Goal: Check status

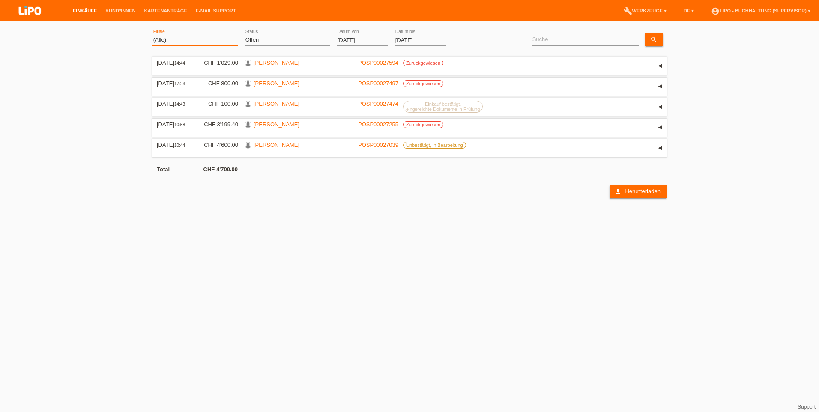
click at [189, 42] on select "(Alle) Aarau Biel Conthey Contone Delémont Dietikon Dietlikon Egerkingen Emmen …" at bounding box center [195, 40] width 86 height 10
click at [152, 35] on select "(Alle) Aarau Biel Conthey Contone Delémont Dietikon Dietlikon Egerkingen Emmen …" at bounding box center [195, 40] width 86 height 10
click at [249, 38] on select "(Alle) Neu Offen Zurückgewiesen Zurückgetreten / Storniert Abgeschlossen" at bounding box center [288, 40] width 86 height 10
select select "ALL"
click at [245, 35] on select "(Alle) Neu Offen Zurückgewiesen Zurückgetreten / Storniert Abgeschlossen" at bounding box center [288, 40] width 86 height 10
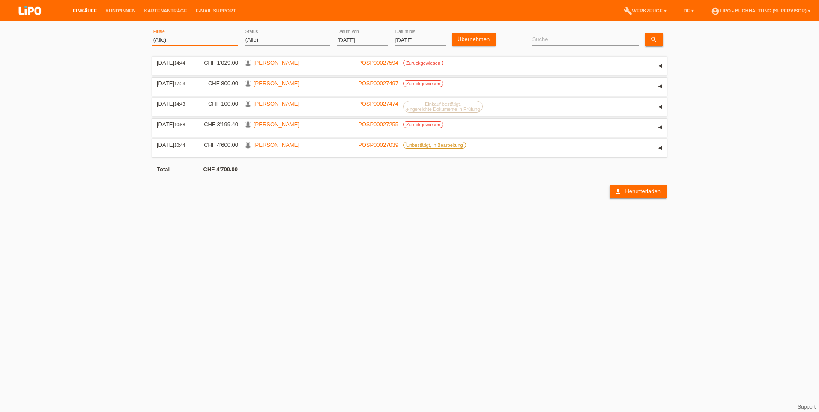
click at [184, 42] on select "(Alle) Aarau Biel Conthey Contone Delémont Dietikon Dietlikon Egerkingen Emmen …" at bounding box center [195, 40] width 86 height 10
select select "771"
click at [152, 35] on select "(Alle) Aarau Biel Conthey Contone Delémont Dietikon Dietlikon Egerkingen Emmen …" at bounding box center [195, 40] width 86 height 10
click at [348, 39] on input "[DATE]" at bounding box center [362, 40] width 51 height 11
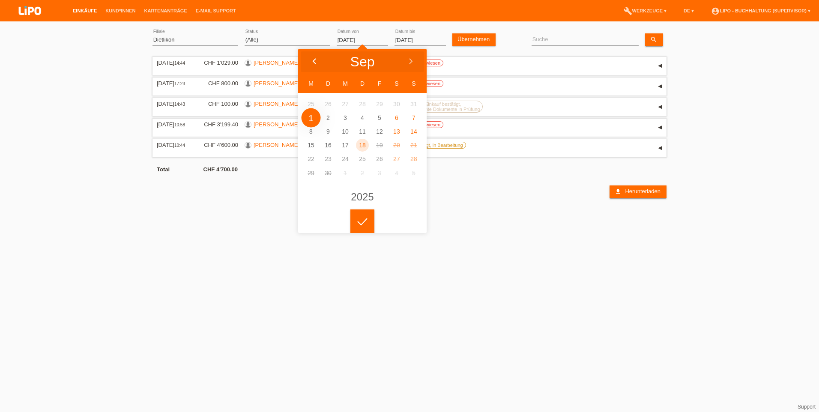
click at [318, 59] on div at bounding box center [314, 62] width 32 height 26
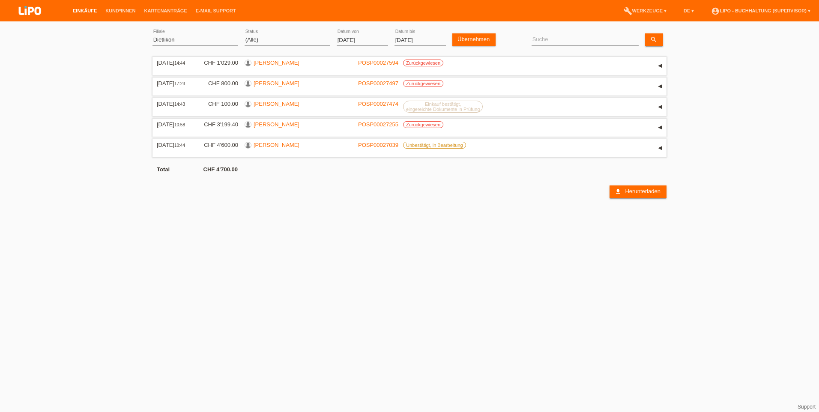
click at [357, 220] on div at bounding box center [362, 215] width 24 height 24
click at [471, 33] on div "Übernehmen" at bounding box center [475, 36] width 47 height 20
click at [473, 36] on link "Übernehmen" at bounding box center [473, 39] width 43 height 12
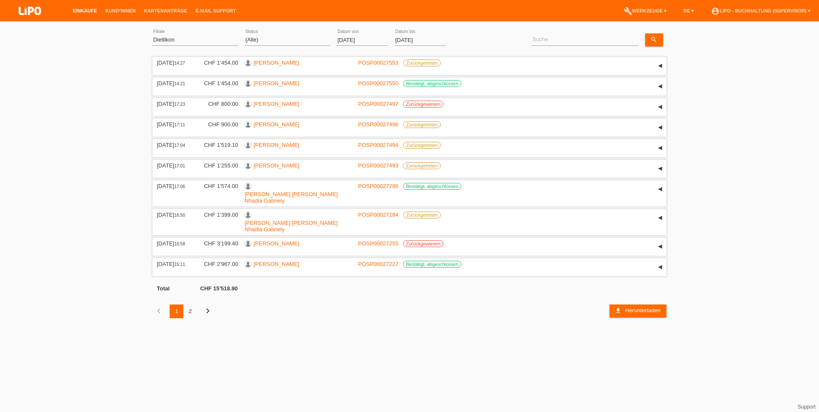
click at [188, 304] on div "2" at bounding box center [190, 311] width 14 height 14
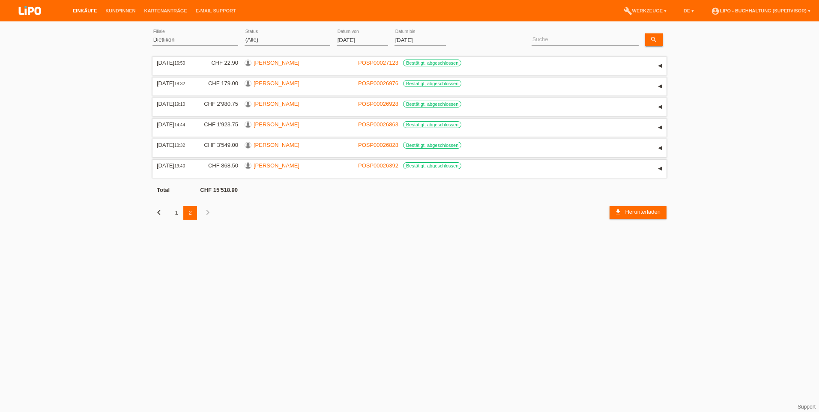
click at [178, 215] on div "1" at bounding box center [177, 213] width 14 height 14
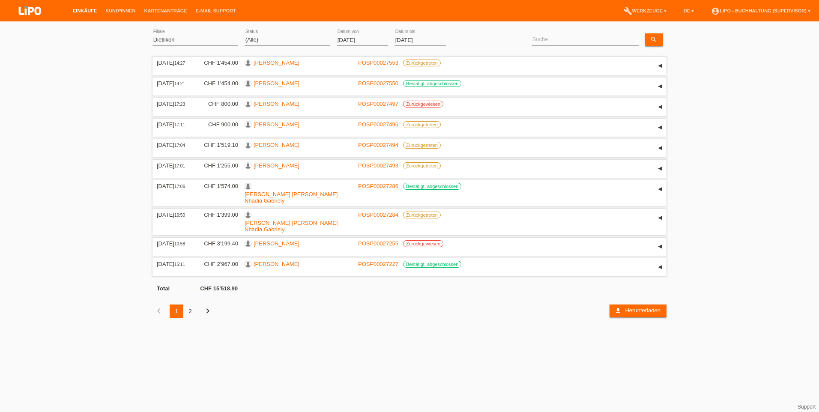
click at [350, 43] on input "[DATE]" at bounding box center [362, 40] width 51 height 11
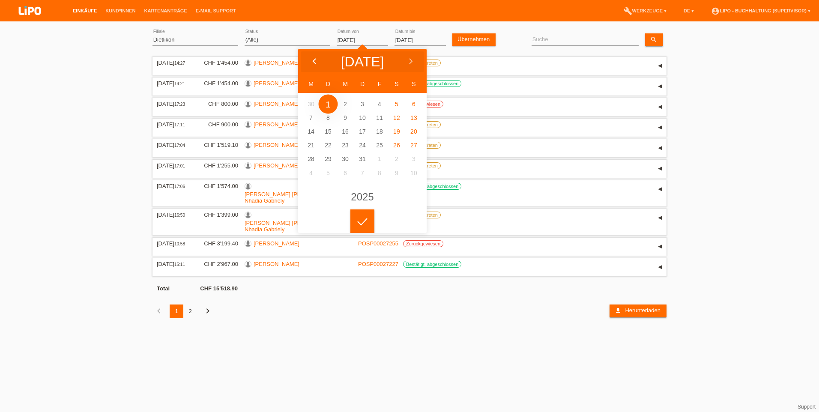
click at [312, 61] on icon at bounding box center [314, 61] width 7 height 7
type input "[DATE]"
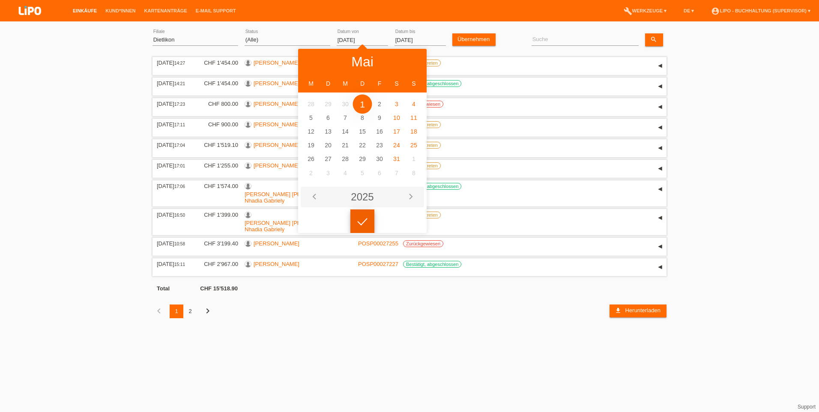
drag, startPoint x: 360, startPoint y: 215, endPoint x: 376, endPoint y: 183, distance: 36.0
click at [360, 215] on div at bounding box center [362, 221] width 24 height 24
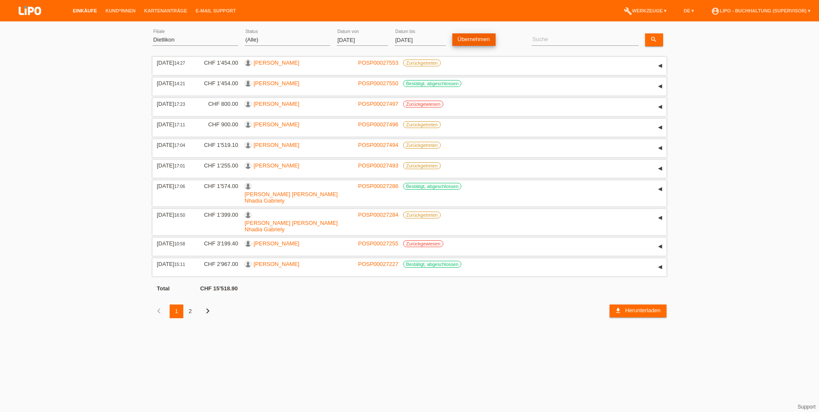
click at [467, 39] on link "Übernehmen" at bounding box center [473, 39] width 43 height 12
click at [204, 304] on div "3" at bounding box center [204, 311] width 14 height 14
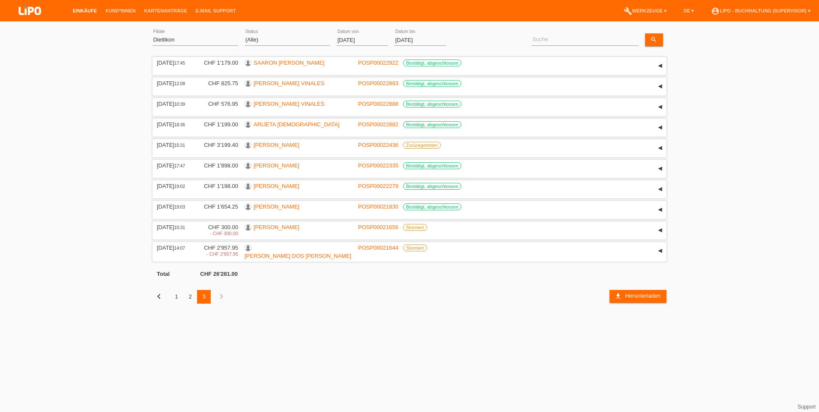
click at [190, 295] on div "2" at bounding box center [190, 297] width 14 height 14
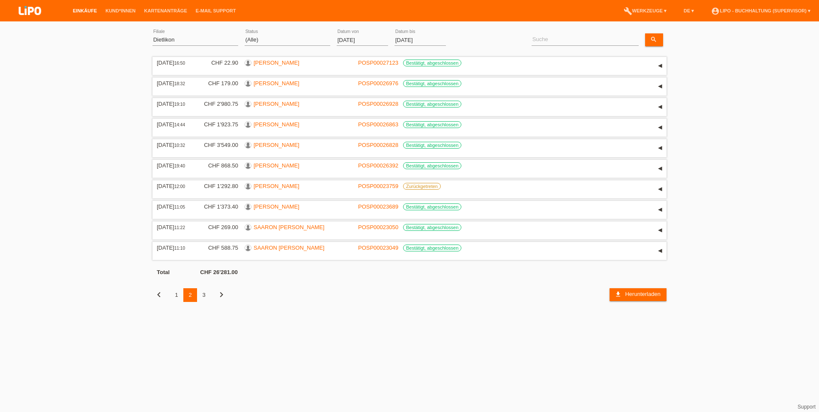
click at [174, 297] on div "1" at bounding box center [177, 295] width 14 height 14
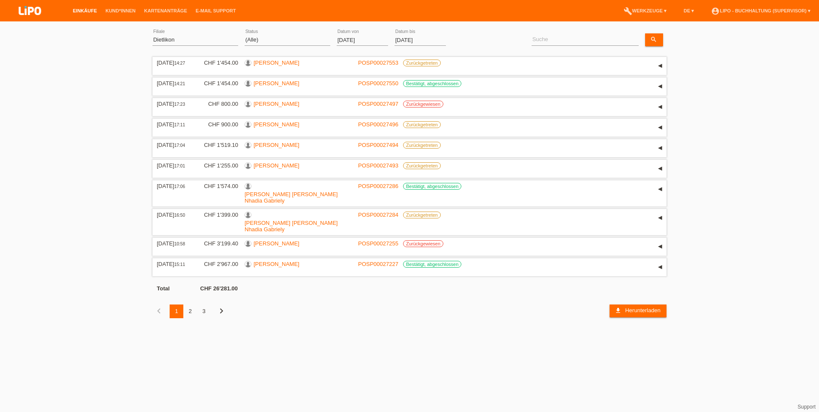
click at [190, 304] on div "2" at bounding box center [190, 311] width 14 height 14
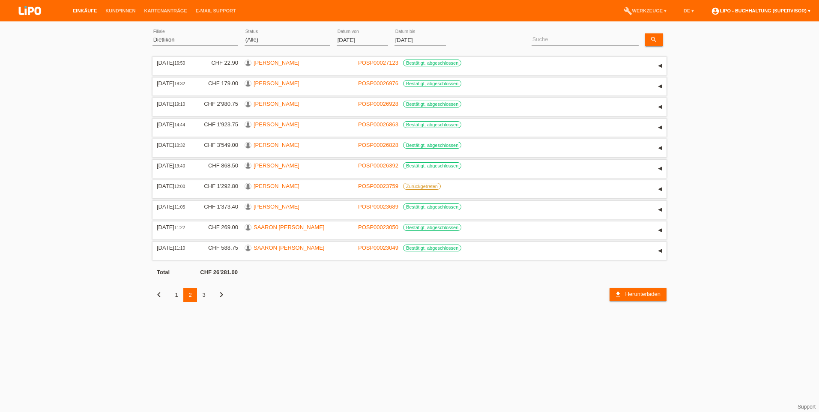
click at [767, 9] on link "account_circle LIPO - Buchhaltung (Supervisor) ▾" at bounding box center [761, 10] width 108 height 5
click at [714, 45] on link "Logout" at bounding box center [712, 44] width 17 height 6
